Goal: Task Accomplishment & Management: Manage account settings

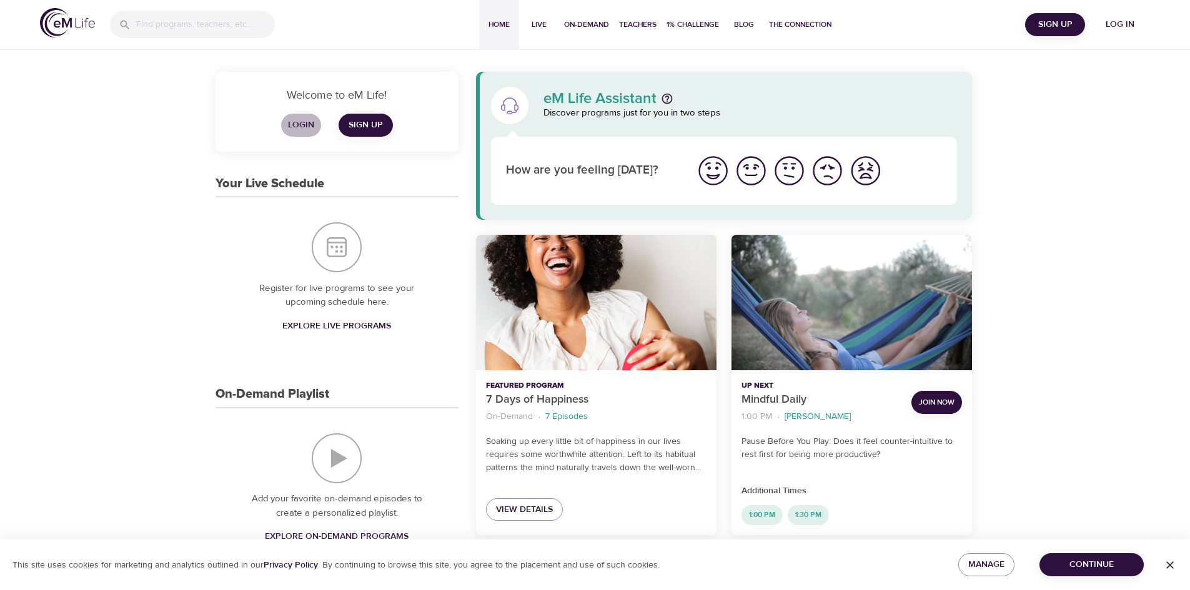
click at [303, 130] on span "Login" at bounding box center [301, 125] width 30 height 16
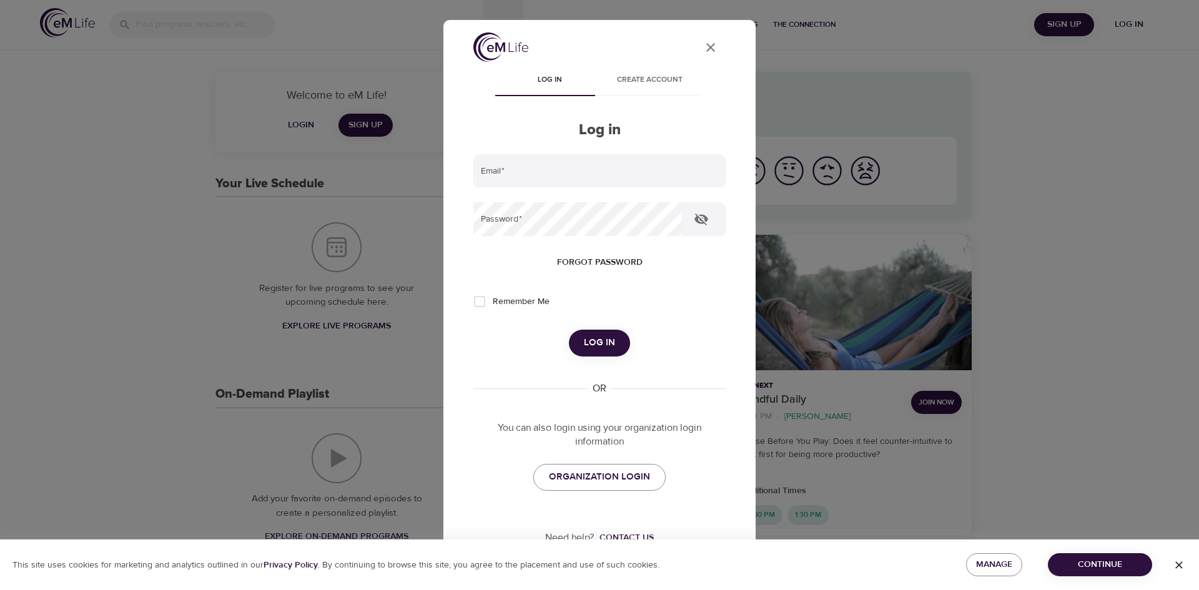
type input "maryettavassallo@gmail.com"
click at [603, 340] on span "Log in" at bounding box center [599, 343] width 31 height 16
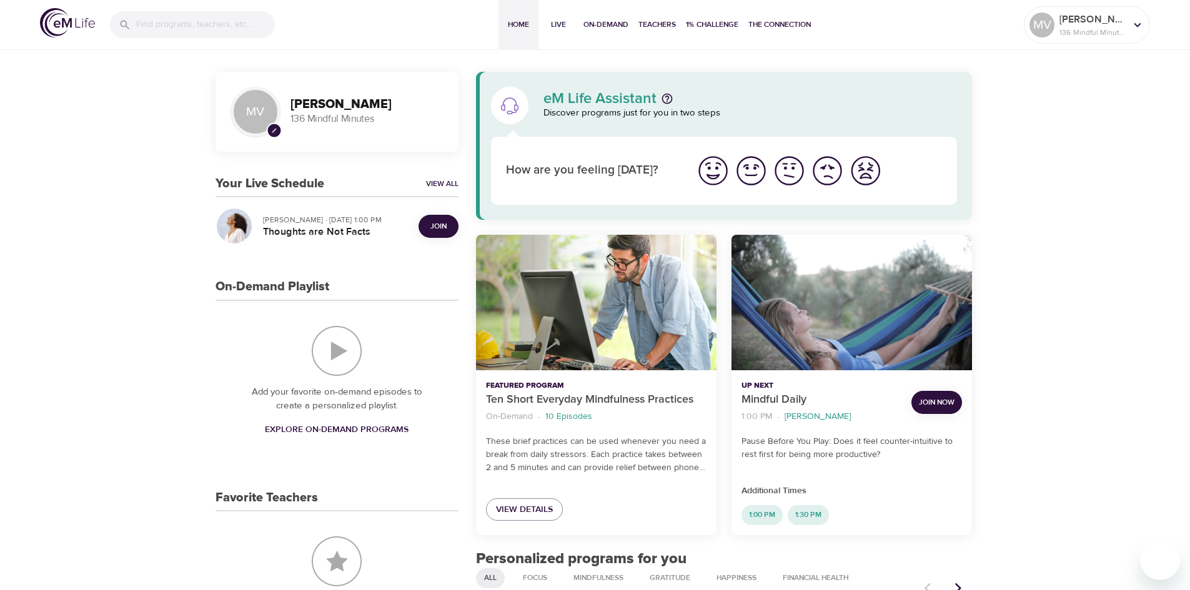
click at [433, 224] on span "Join" at bounding box center [438, 226] width 16 height 13
